Goal: Task Accomplishment & Management: Use online tool/utility

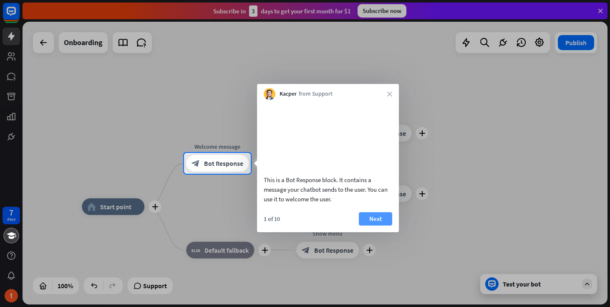
click at [374, 225] on button "Next" at bounding box center [375, 218] width 33 height 13
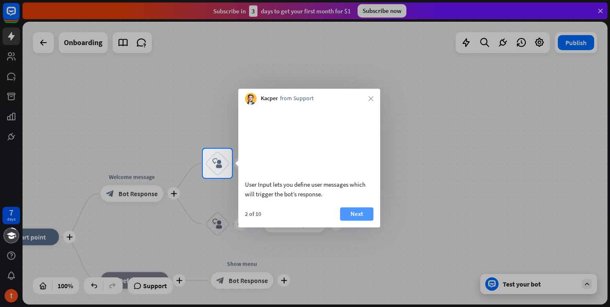
click at [369, 220] on button "Next" at bounding box center [356, 213] width 33 height 13
click at [369, 224] on div "plus home_2 Start point plus Welcome message block_bot_response Bot Response pl…" at bounding box center [315, 163] width 585 height 283
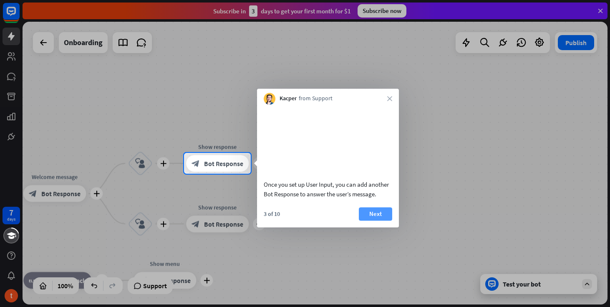
click at [380, 220] on button "Next" at bounding box center [375, 213] width 33 height 13
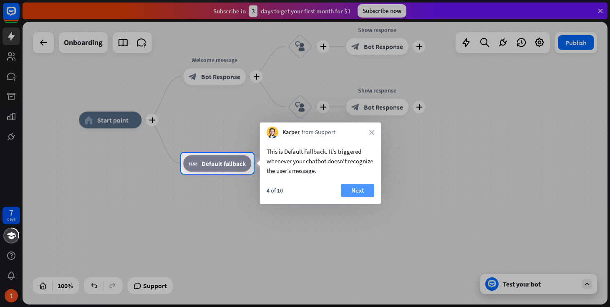
click at [353, 187] on button "Next" at bounding box center [357, 190] width 33 height 13
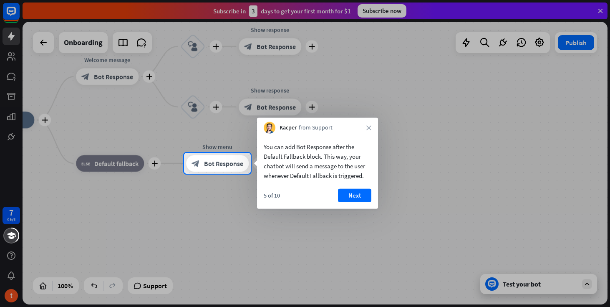
click at [362, 187] on div "You can add Bot Response after the Default Fallback block. This way, your chatb…" at bounding box center [317, 171] width 121 height 75
click at [361, 192] on button "Next" at bounding box center [354, 195] width 33 height 13
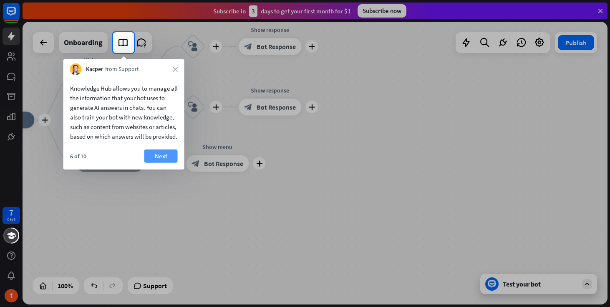
click at [156, 163] on button "Next" at bounding box center [160, 155] width 33 height 13
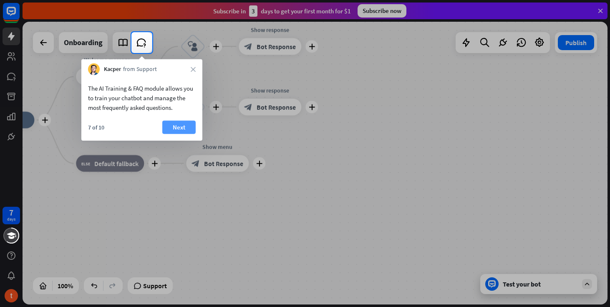
click at [178, 128] on button "Next" at bounding box center [178, 127] width 33 height 13
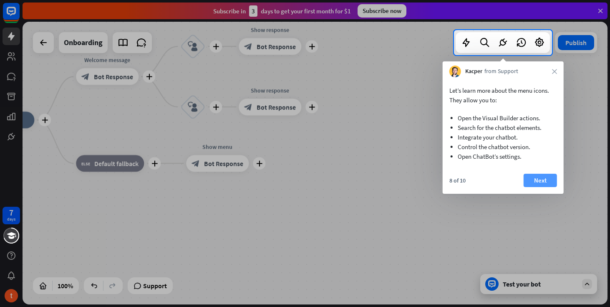
click at [534, 178] on button "Next" at bounding box center [540, 180] width 33 height 13
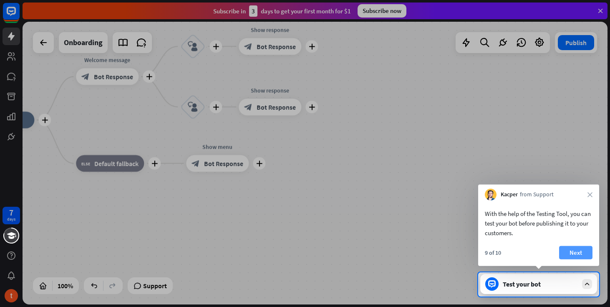
click at [577, 250] on button "Next" at bounding box center [575, 252] width 33 height 13
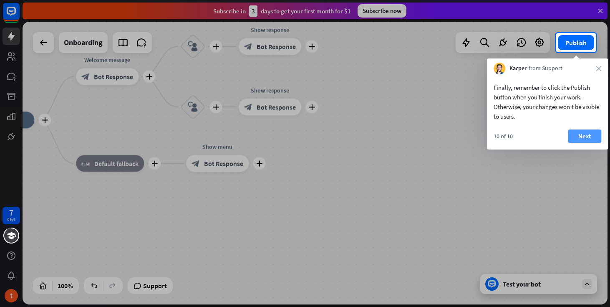
click at [589, 138] on button "Next" at bounding box center [584, 135] width 33 height 13
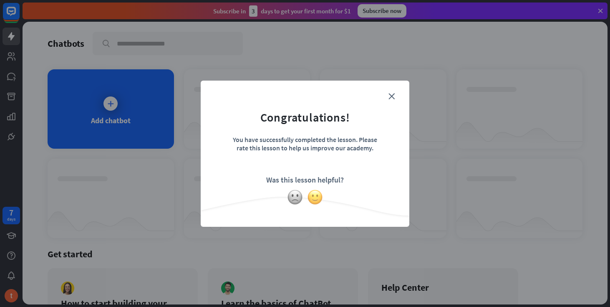
click at [313, 197] on img at bounding box center [315, 197] width 16 height 16
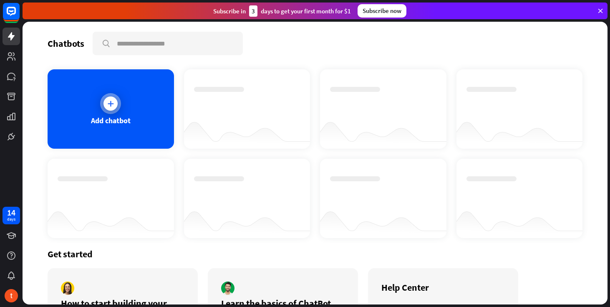
click at [137, 113] on div "Add chatbot" at bounding box center [111, 108] width 127 height 79
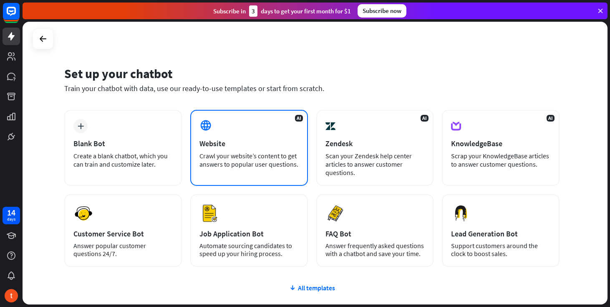
click at [231, 120] on div "AI Website Crawl your website’s content to get answers to popular user question…" at bounding box center [249, 148] width 118 height 76
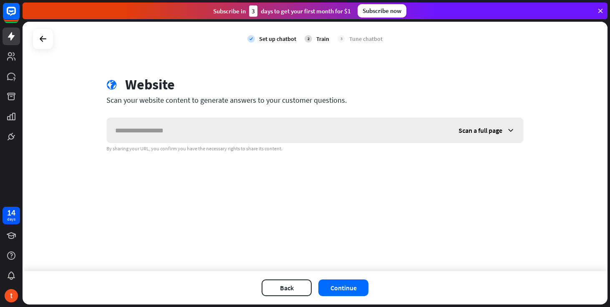
click at [456, 127] on div "Scan a full page" at bounding box center [486, 130] width 73 height 25
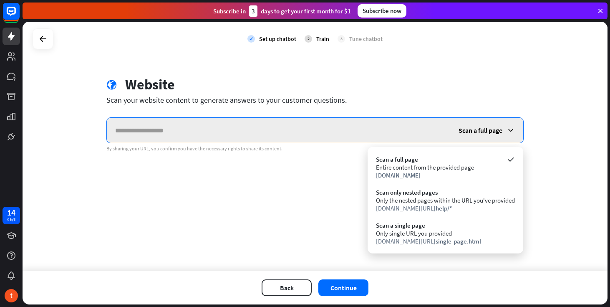
click at [300, 122] on input "text" at bounding box center [279, 130] width 344 height 25
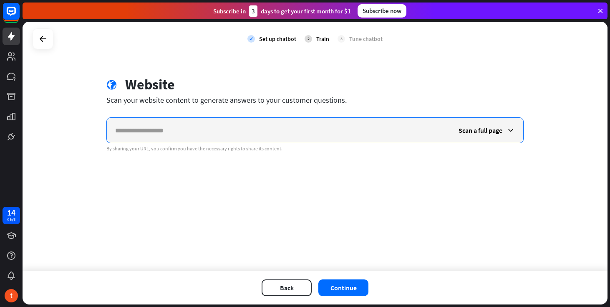
paste input "**********"
type input "**********"
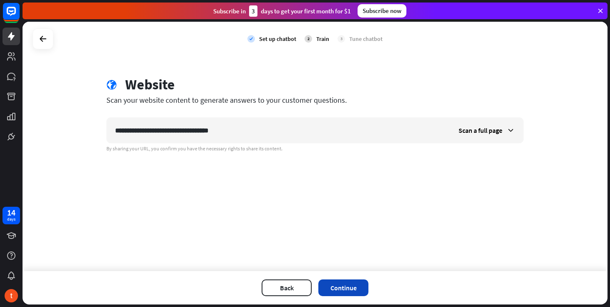
click at [340, 288] on button "Continue" at bounding box center [344, 287] width 50 height 17
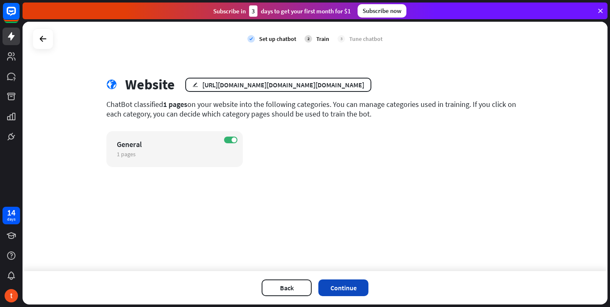
click at [337, 280] on button "Continue" at bounding box center [344, 287] width 50 height 17
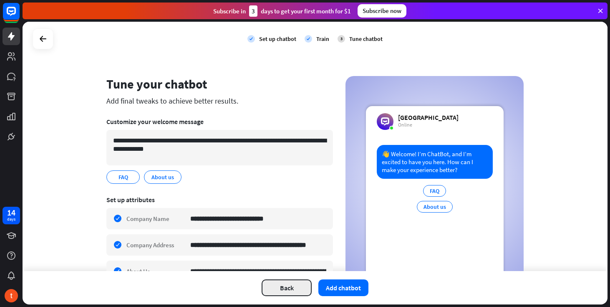
click at [276, 288] on button "Back" at bounding box center [287, 287] width 50 height 17
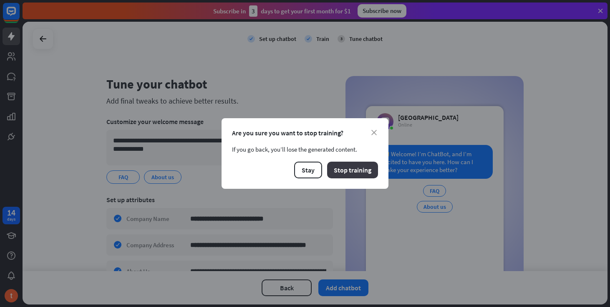
click at [343, 162] on button "Stop training" at bounding box center [352, 170] width 51 height 17
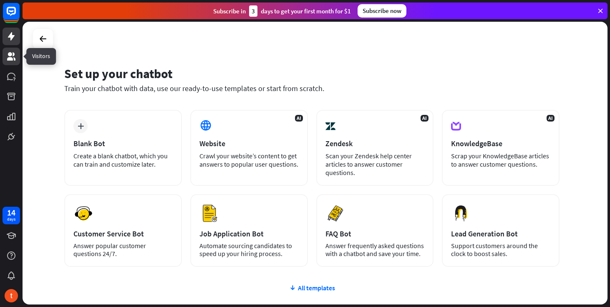
click at [11, 54] on icon at bounding box center [11, 56] width 8 height 8
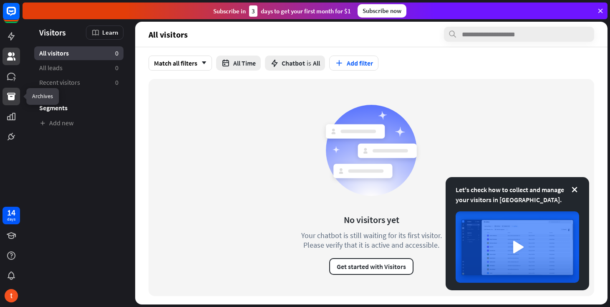
click at [15, 94] on icon at bounding box center [11, 97] width 8 height 8
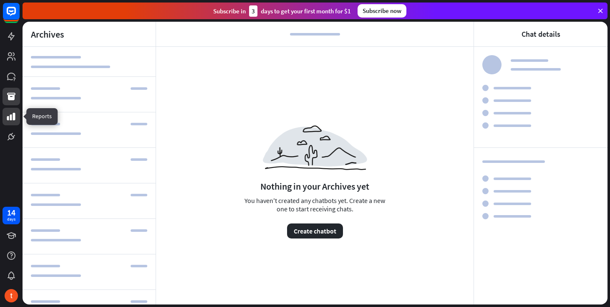
click at [15, 116] on icon at bounding box center [11, 116] width 10 height 10
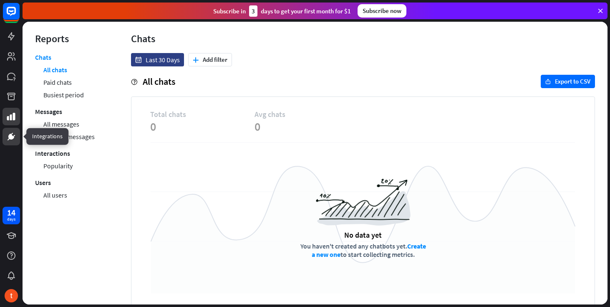
click at [10, 139] on icon at bounding box center [11, 137] width 6 height 6
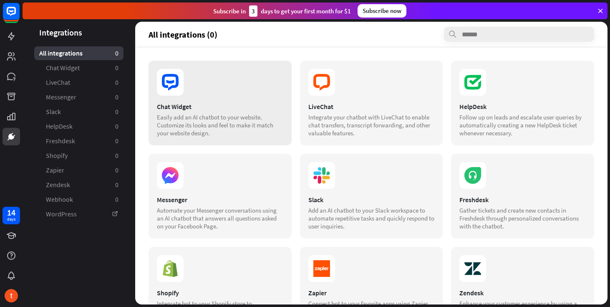
click at [208, 116] on div "Easily add an AI chatbot to your website. Customize its looks and feel to make …" at bounding box center [220, 125] width 127 height 24
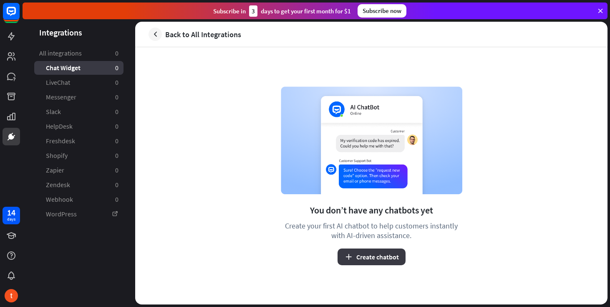
click at [392, 253] on button "Create chatbot" at bounding box center [372, 256] width 68 height 17
